Goal: Task Accomplishment & Management: Use online tool/utility

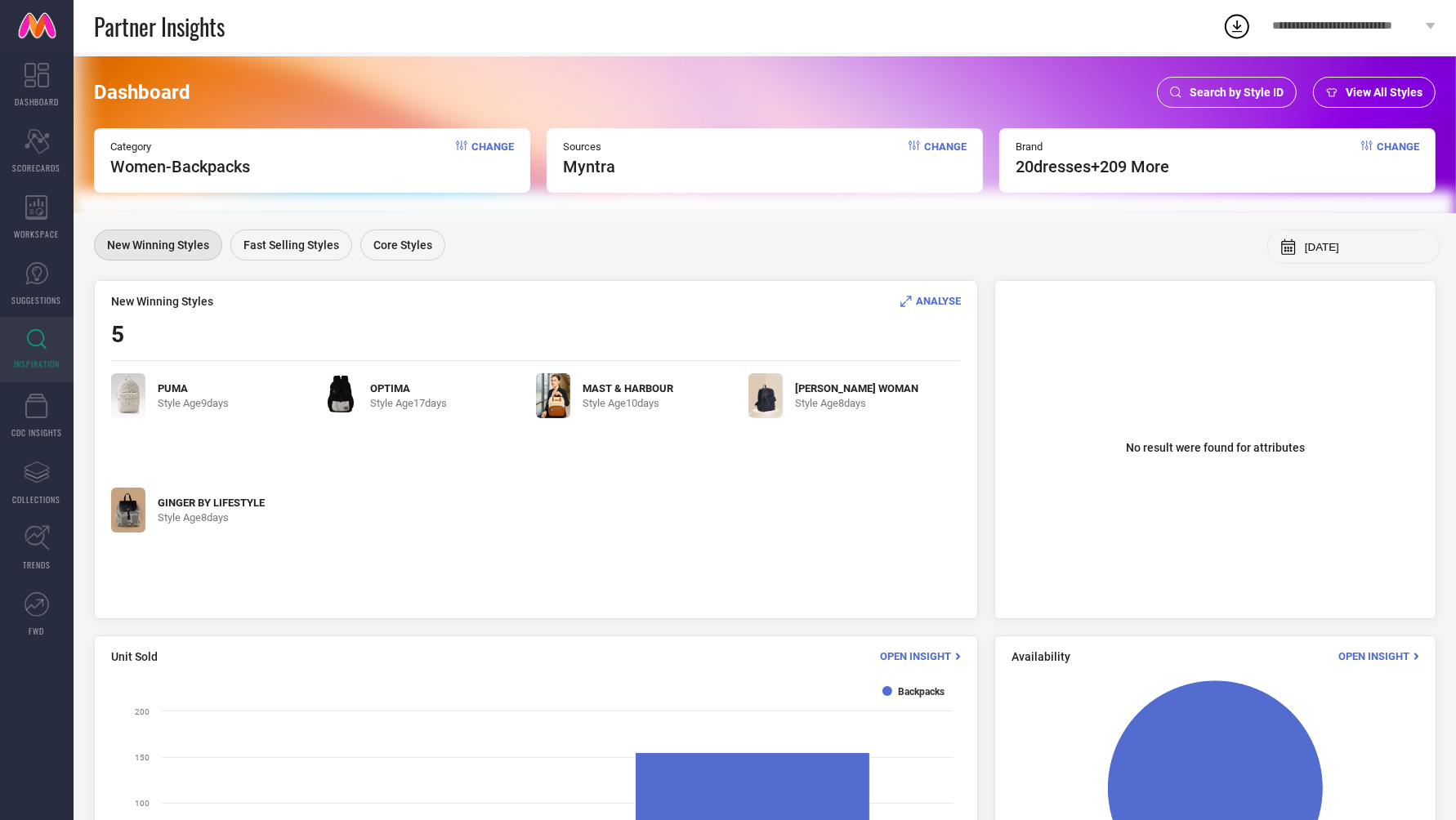
click at [1197, 81] on div "Search by Style ID" at bounding box center [1226, 91] width 140 height 31
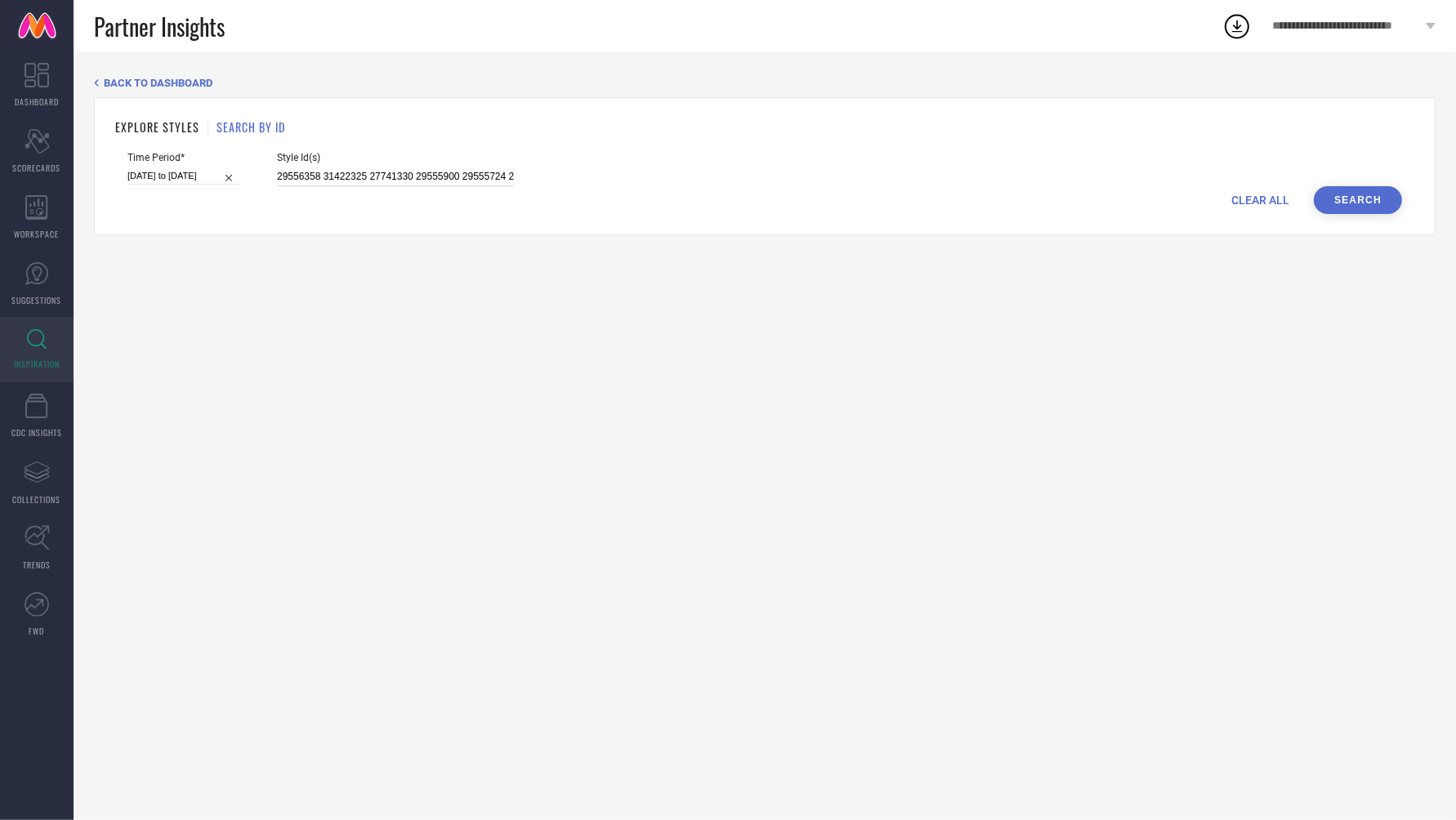
scroll to position [0, 774]
drag, startPoint x: 258, startPoint y: 177, endPoint x: 947, endPoint y: 173, distance: 689.0
click at [947, 174] on div "Time Period* [DATE] to [DATE] Style Id(s) 29556358 31422325 27741330 29555900 2…" at bounding box center [764, 169] width 1274 height 34
paste input "34138232 30892380 34138233 35415693 25028748 34161218 25028748 24400912 2826066…"
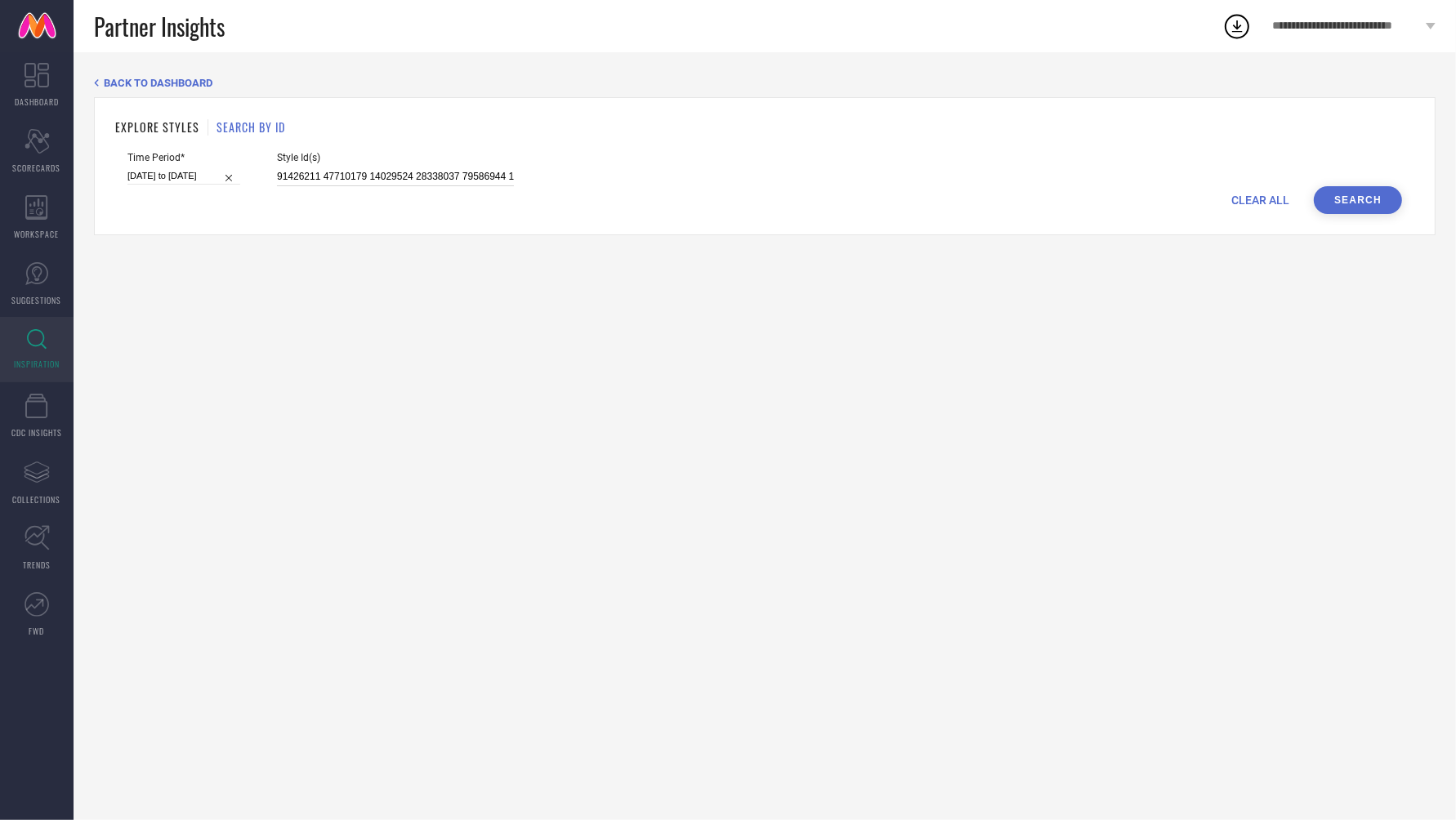
drag, startPoint x: 494, startPoint y: 174, endPoint x: 123, endPoint y: 169, distance: 371.0
click at [123, 169] on form "Time Period* [DATE] to [DATE] Style Id(s) CLEAR ALL Search" at bounding box center [764, 183] width 1299 height 62
type input "34138232 30892380 34138233 35415693 25028748 34161218 25028748 24400912 2826066…"
paste input "30791871 34161218 34138241 31038139 28260566 34138262 32378573 33248805 3346027…"
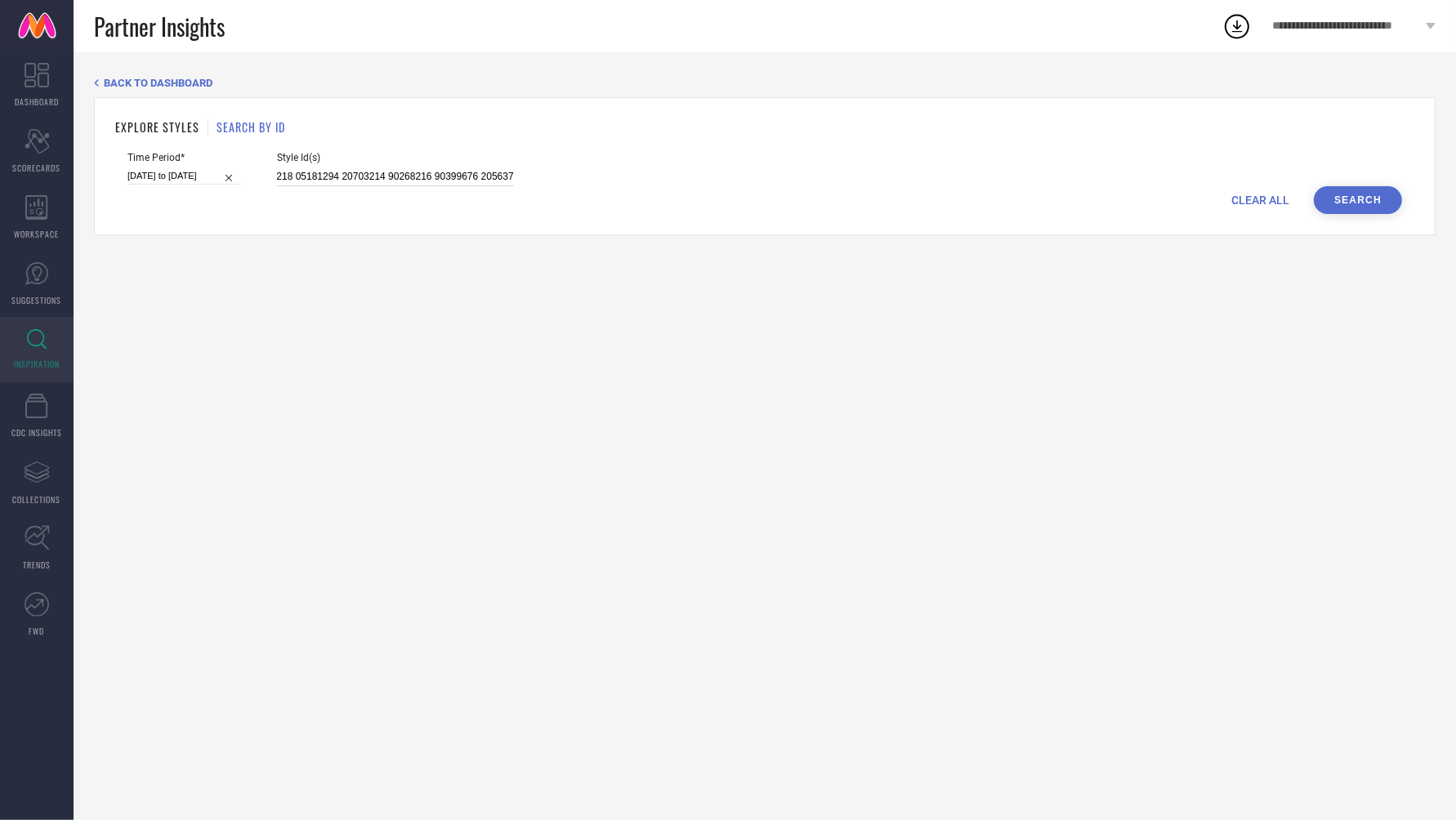
type input "30791871 34161218 34138241 31038139 28260566 34138262 32378573 33248805 3346027…"
drag, startPoint x: 495, startPoint y: 177, endPoint x: 408, endPoint y: 176, distance: 87.0
click at [407, 176] on div "Time Period* [DATE] to [DATE] Style Id(s)" at bounding box center [764, 169] width 1274 height 34
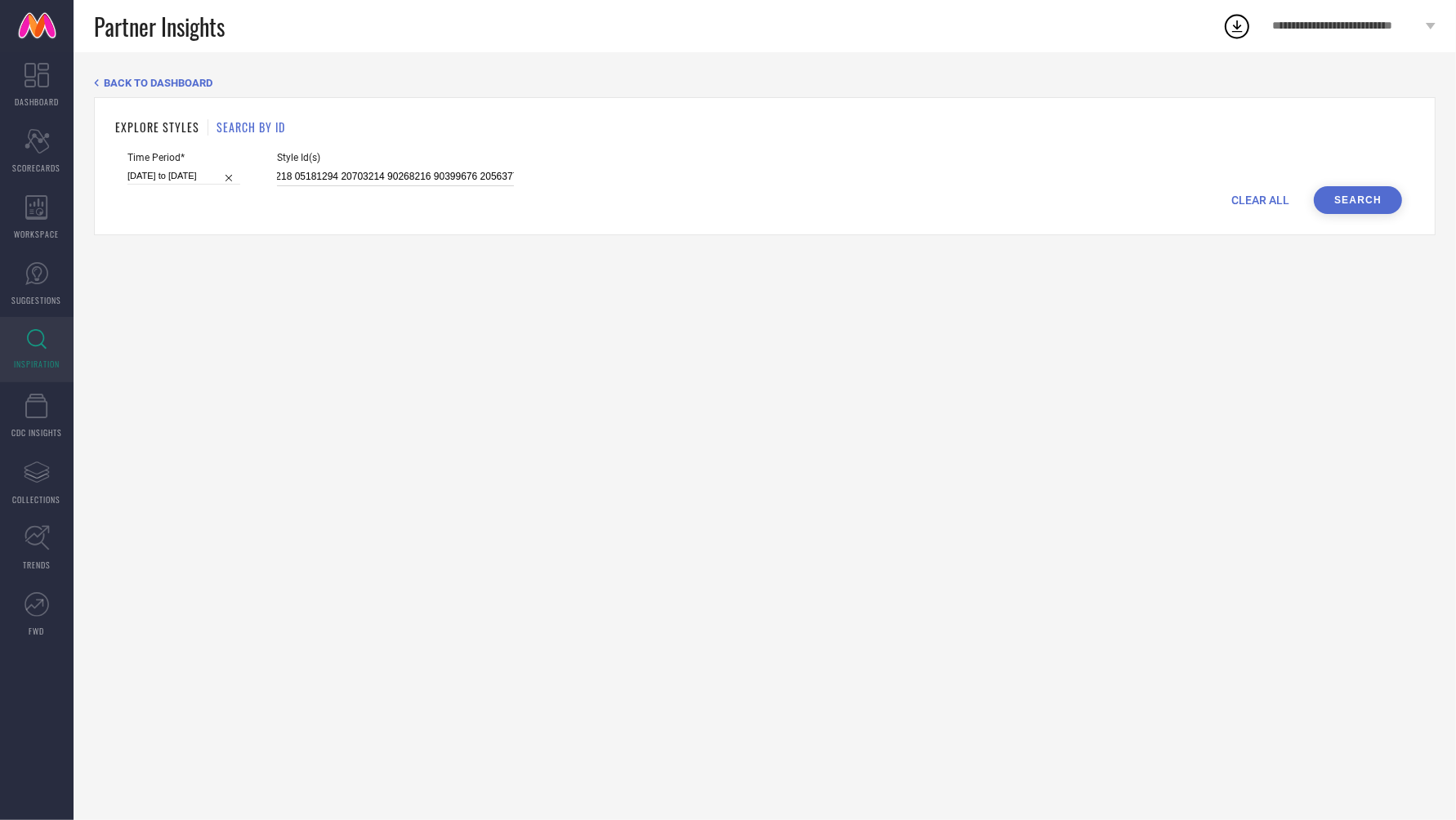
drag, startPoint x: 259, startPoint y: 176, endPoint x: 793, endPoint y: 173, distance: 534.0
click at [793, 173] on div "Time Period* [DATE] to [DATE] Style Id(s)" at bounding box center [764, 169] width 1274 height 34
